Goal: Book appointment/travel/reservation

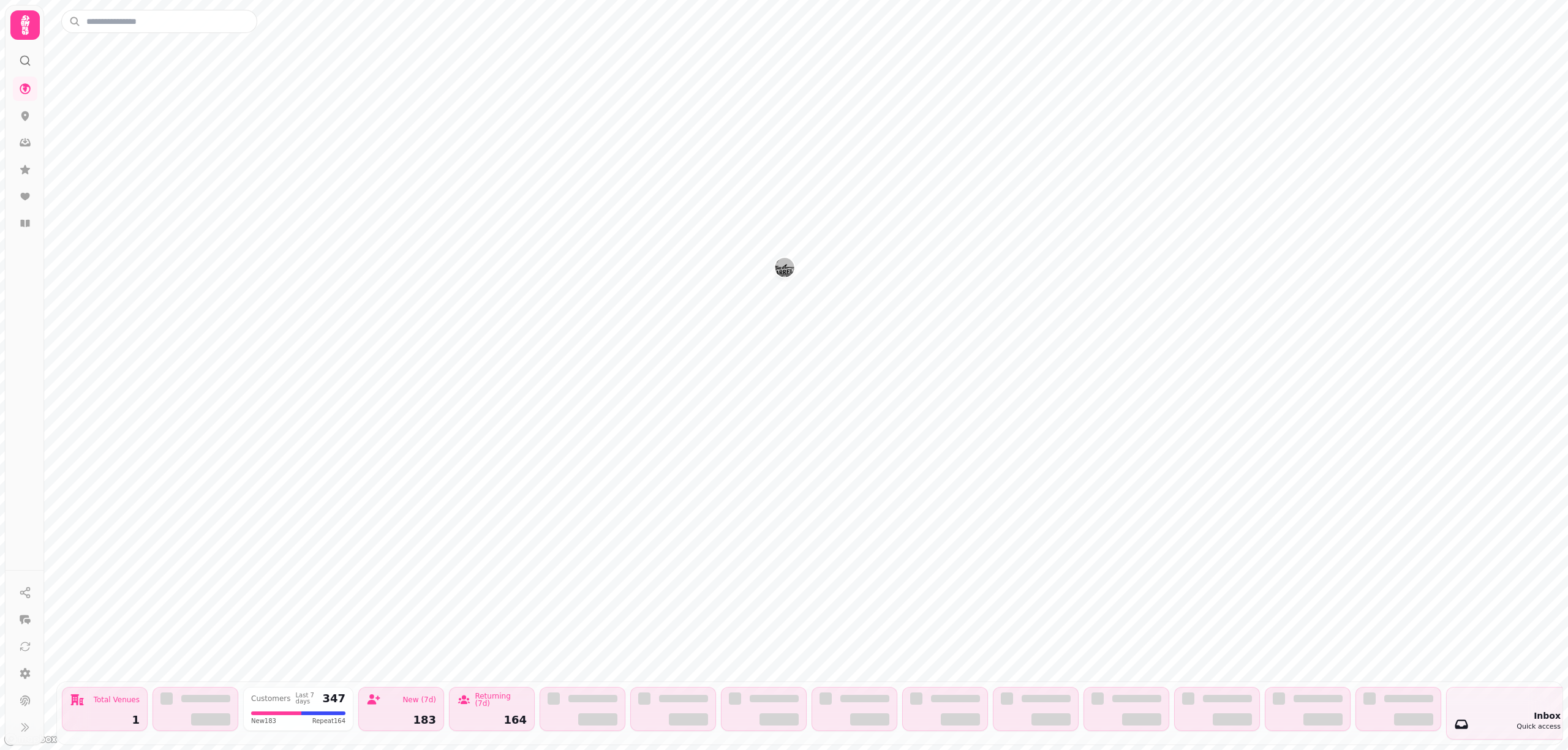
click at [22, 26] on icon at bounding box center [24, 24] width 8 height 20
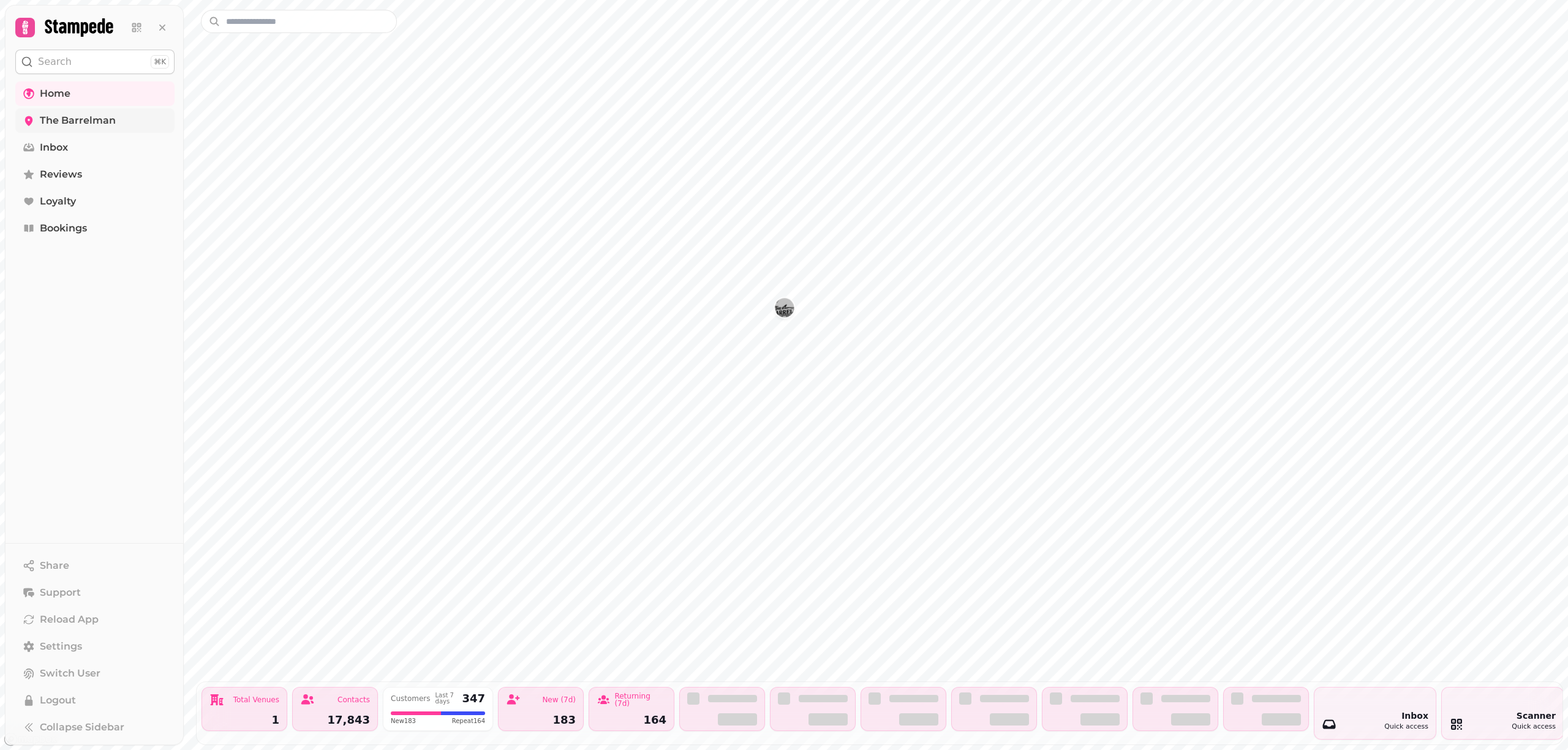
click at [69, 118] on span "The Barrelman" at bounding box center [78, 121] width 76 height 15
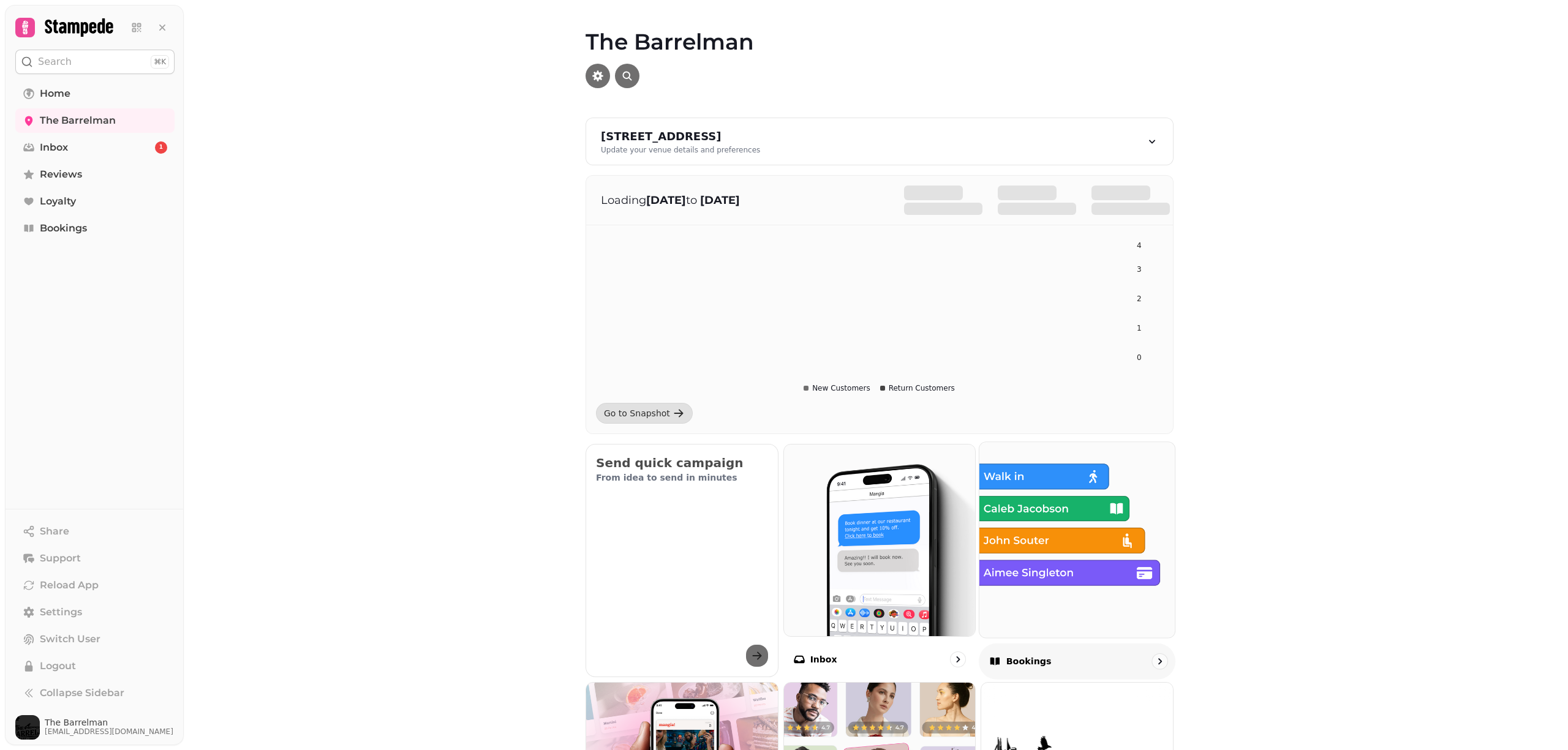
click at [992, 513] on img at bounding box center [1076, 539] width 215 height 215
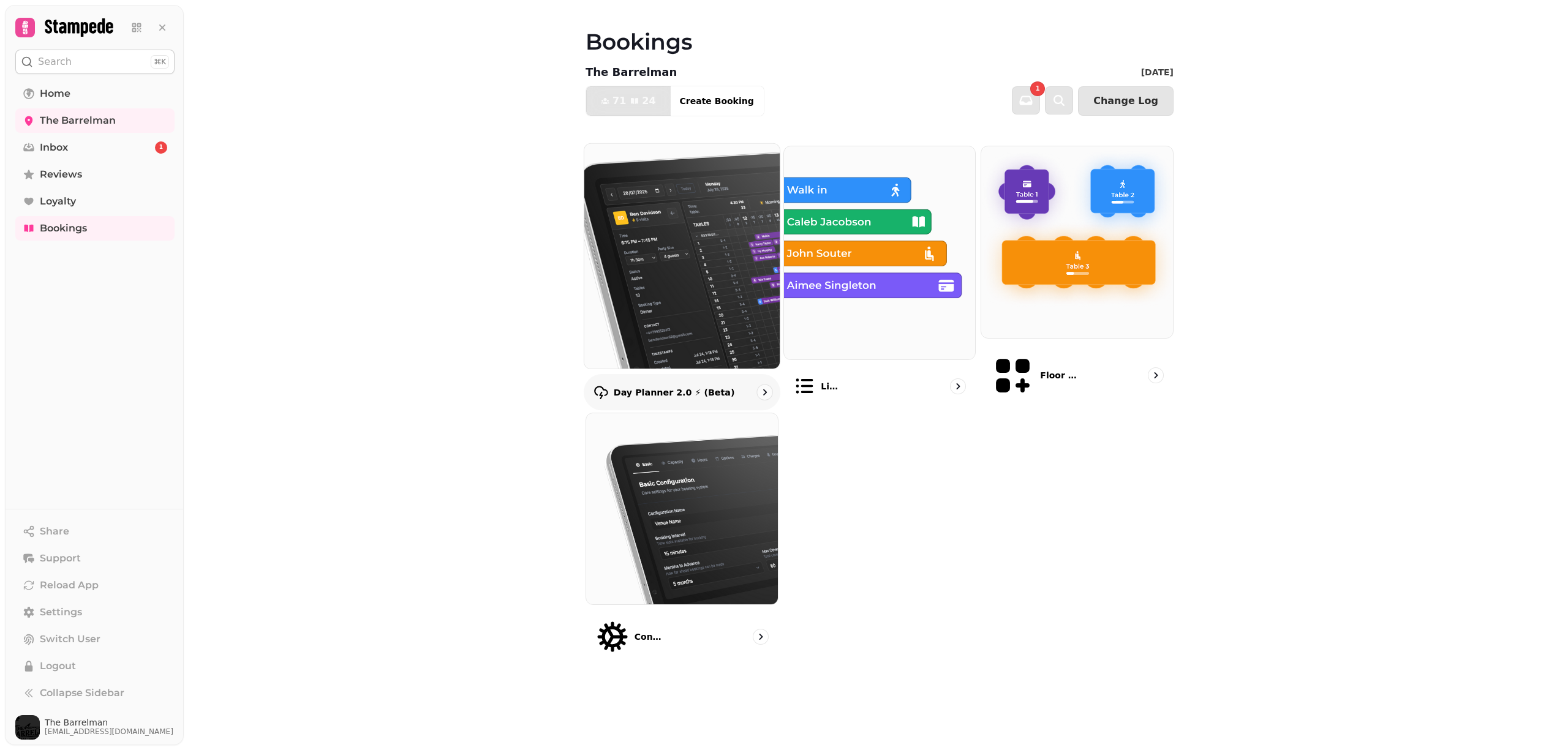
click at [694, 218] on img at bounding box center [681, 256] width 215 height 247
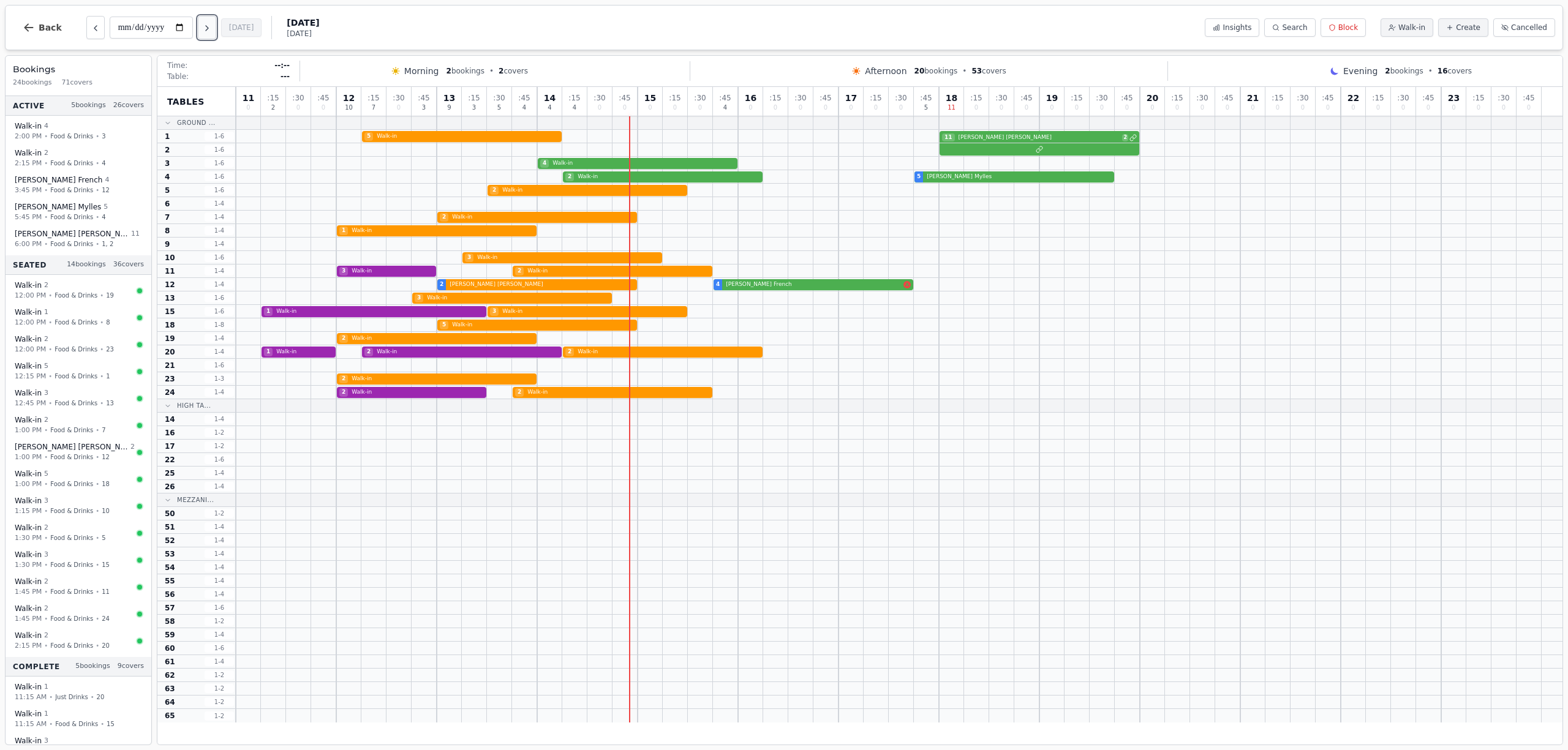
click at [208, 27] on icon "Next day" at bounding box center [206, 28] width 3 height 5
type input "**********"
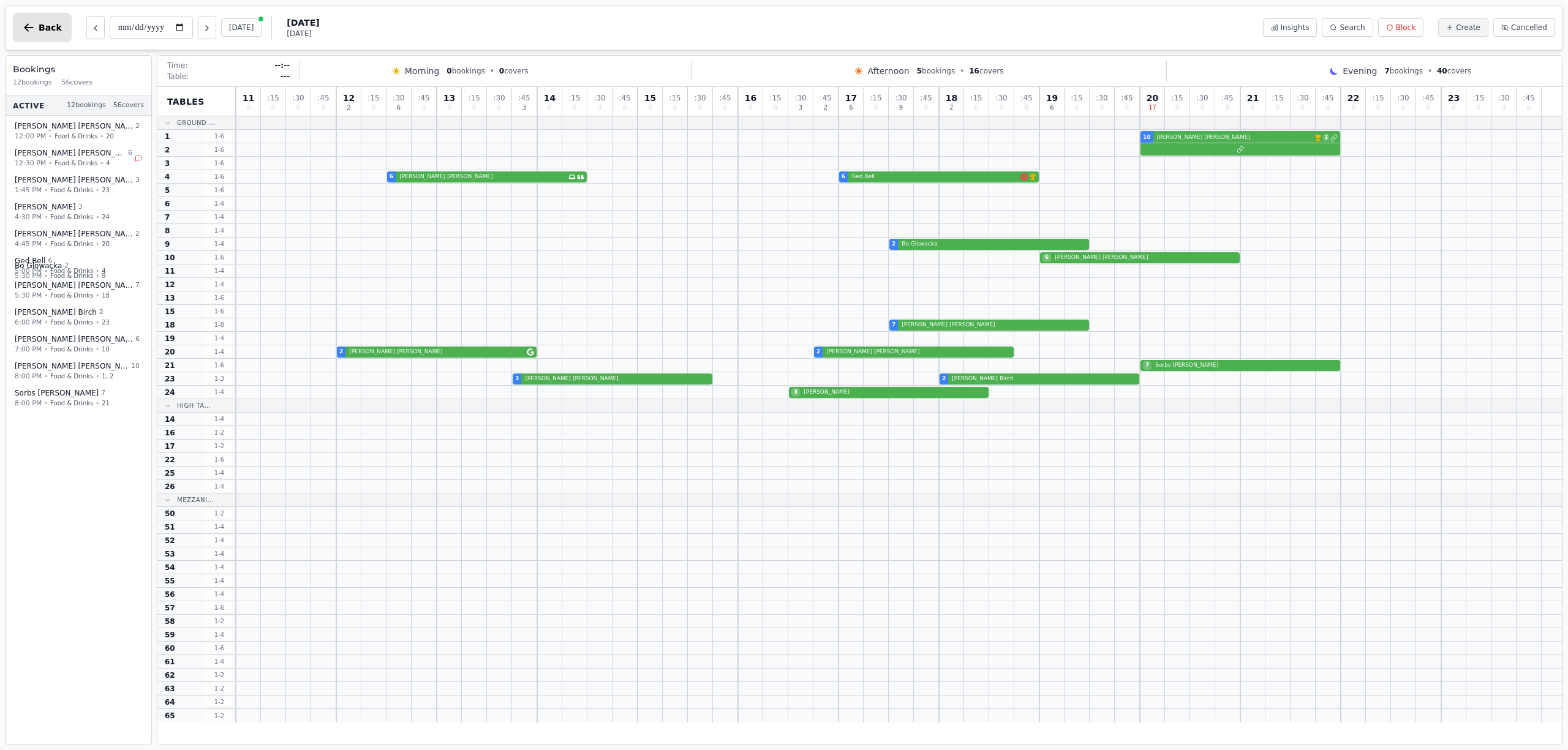
click at [57, 30] on button "Back" at bounding box center [42, 28] width 59 height 30
